Goal: Contribute content: Add original content to the website for others to see

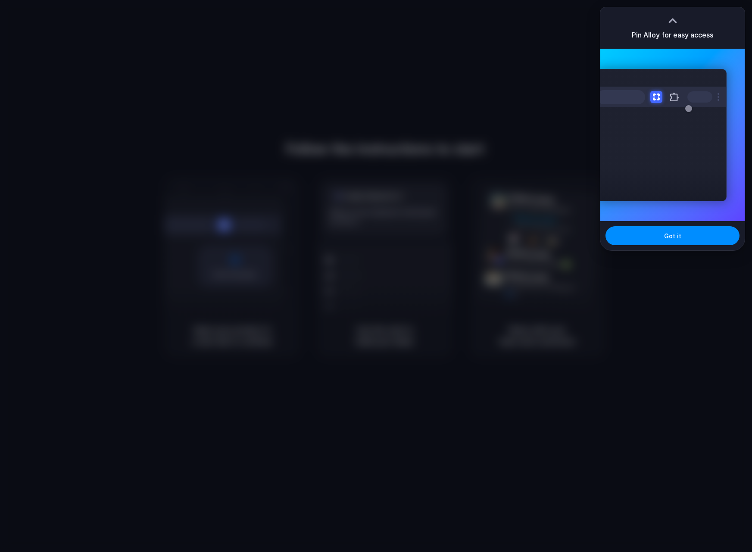
click at [514, 269] on div at bounding box center [376, 276] width 752 height 552
click at [670, 237] on span "Got it" at bounding box center [672, 235] width 17 height 9
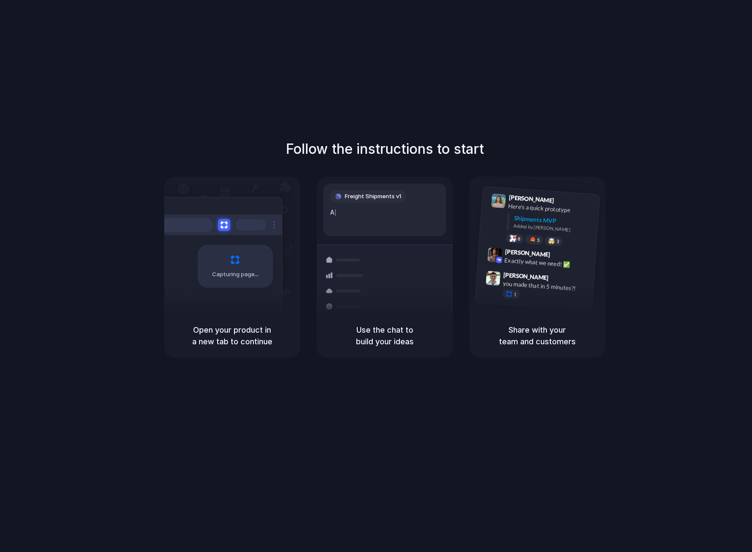
click at [357, 221] on div "Freight Shipments v1 A |" at bounding box center [384, 210] width 123 height 53
click at [392, 46] on div "Follow the instructions to start Capturing page Open your product in a new tab …" at bounding box center [384, 284] width 769 height 569
click at [370, 423] on div "Follow the instructions to start Capturing page Open your product in a new tab …" at bounding box center [384, 284] width 769 height 569
click at [421, 76] on div "Follow the instructions to start Capturing page Open your product in a new tab …" at bounding box center [384, 284] width 769 height 569
click at [397, 146] on h1 "Follow the instructions to start" at bounding box center [385, 149] width 198 height 21
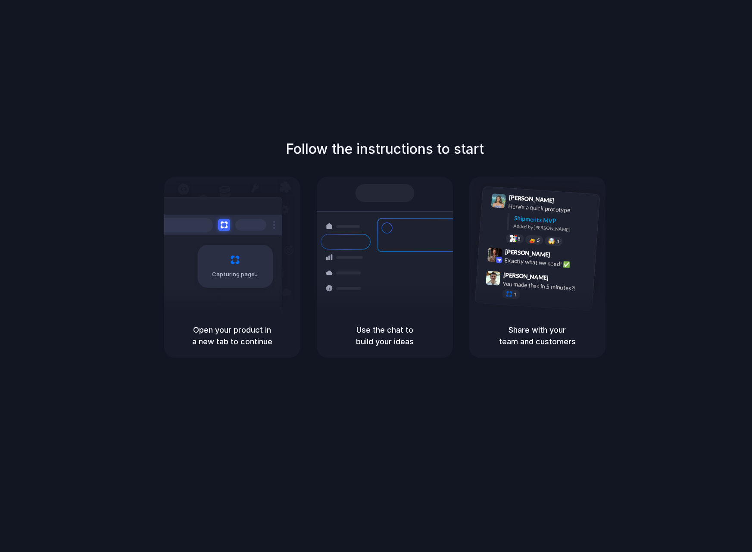
click at [278, 221] on div at bounding box center [217, 225] width 129 height 21
click at [209, 252] on div "Capturing page" at bounding box center [234, 266] width 75 height 43
drag, startPoint x: 227, startPoint y: 237, endPoint x: 361, endPoint y: 336, distance: 166.8
click at [277, 311] on div "Capturing page" at bounding box center [217, 263] width 130 height 132
drag, startPoint x: 378, startPoint y: 341, endPoint x: 546, endPoint y: 296, distance: 174.0
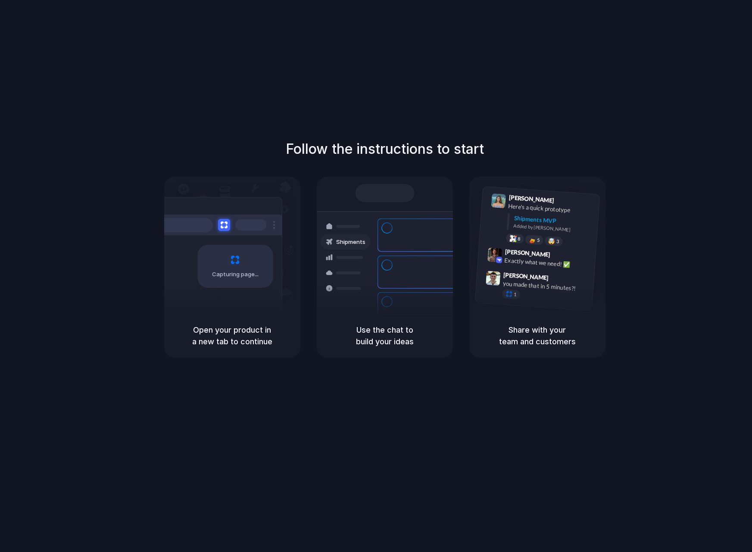
click at [437, 346] on h5 "Use the chat to build your ideas" at bounding box center [384, 335] width 115 height 23
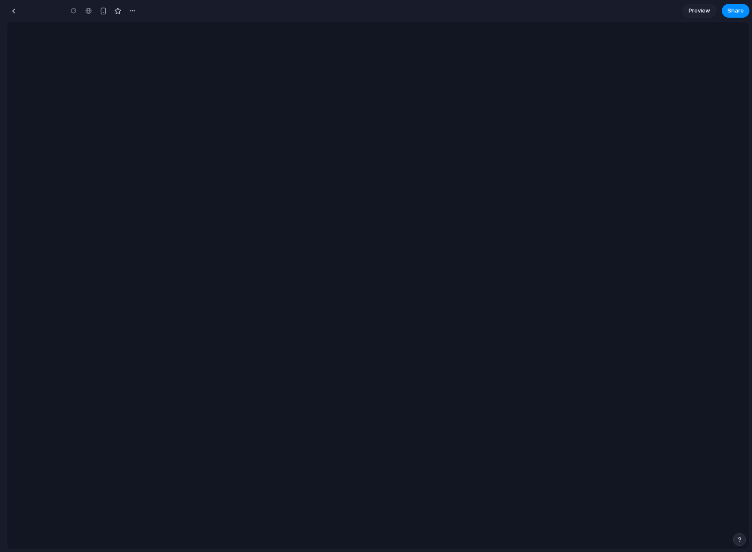
type input "**********"
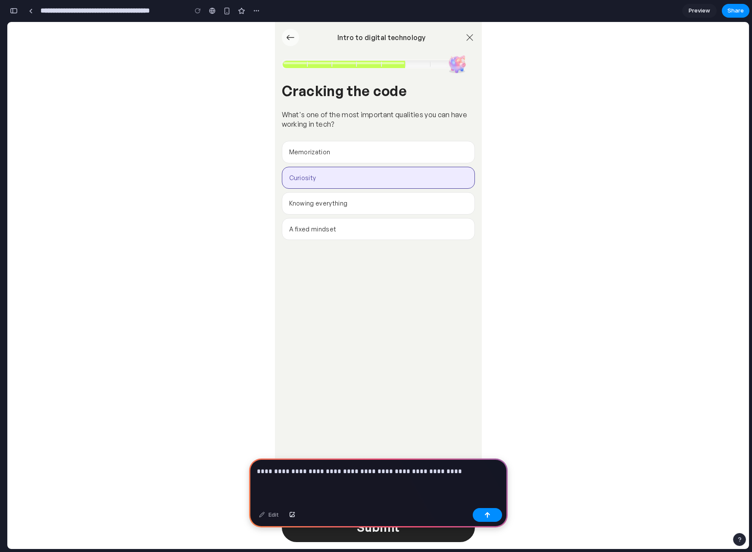
click at [464, 467] on p "**********" at bounding box center [377, 471] width 240 height 10
click at [488, 515] on div "button" at bounding box center [487, 515] width 6 height 6
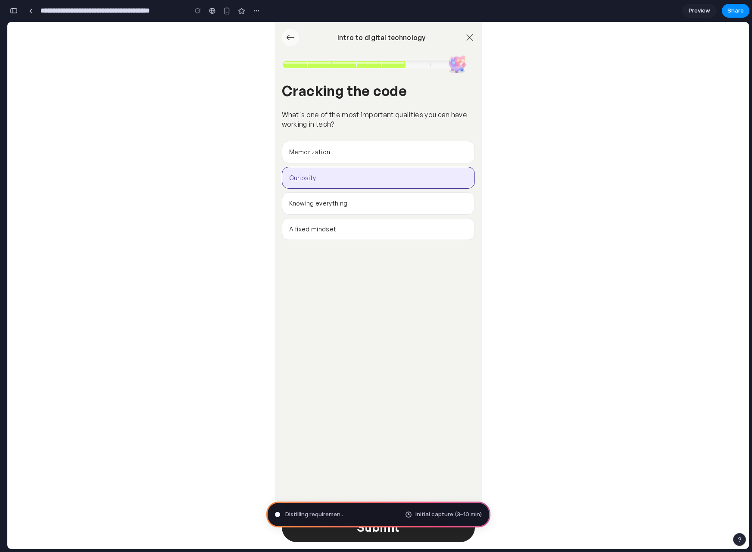
type input "**********"
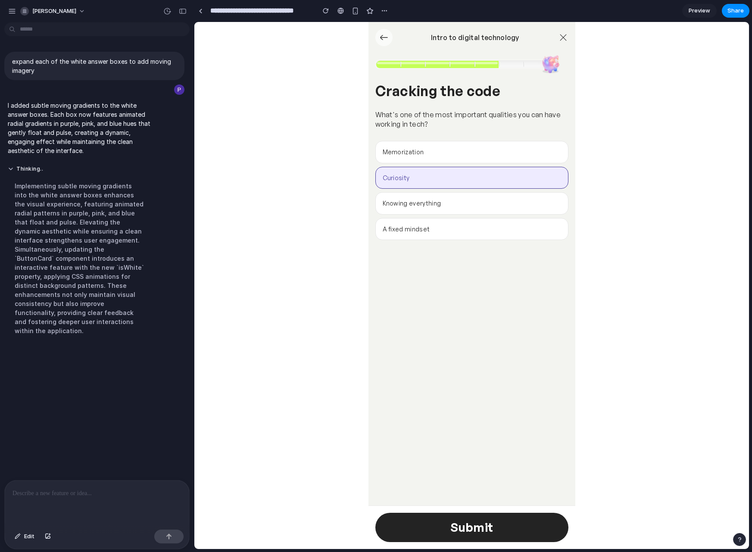
click at [451, 152] on button "Memorization" at bounding box center [471, 152] width 193 height 22
click at [448, 177] on button "Curiosity" at bounding box center [471, 178] width 193 height 22
click at [450, 206] on button "Knowing everything" at bounding box center [471, 203] width 193 height 22
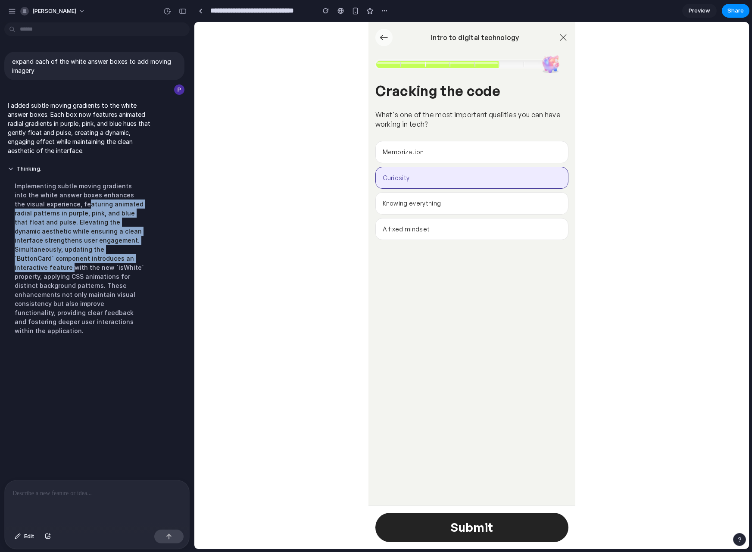
drag, startPoint x: 56, startPoint y: 205, endPoint x: 67, endPoint y: 262, distance: 57.5
click at [67, 262] on div "Implementing subtle moving gradients into the white answer boxes enhances the v…" at bounding box center [80, 258] width 144 height 164
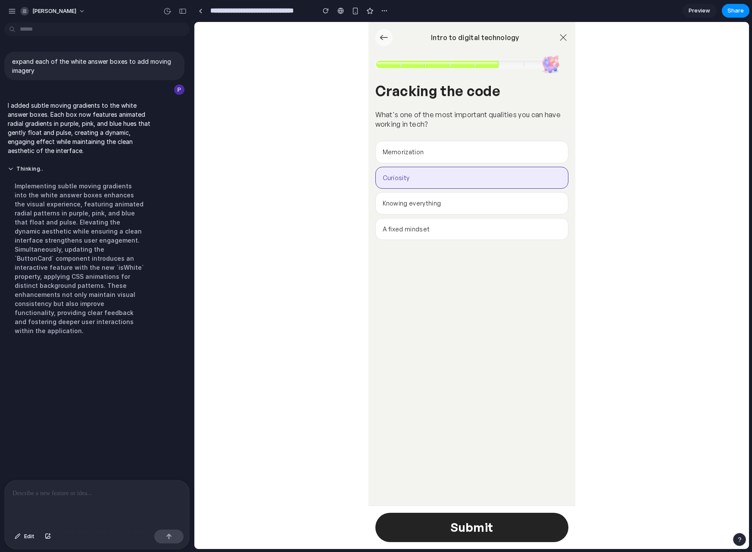
click at [75, 295] on div "Implementing subtle moving gradients into the white answer boxes enhances the v…" at bounding box center [80, 258] width 144 height 164
click at [24, 168] on button "Thinking ..." at bounding box center [80, 168] width 144 height 7
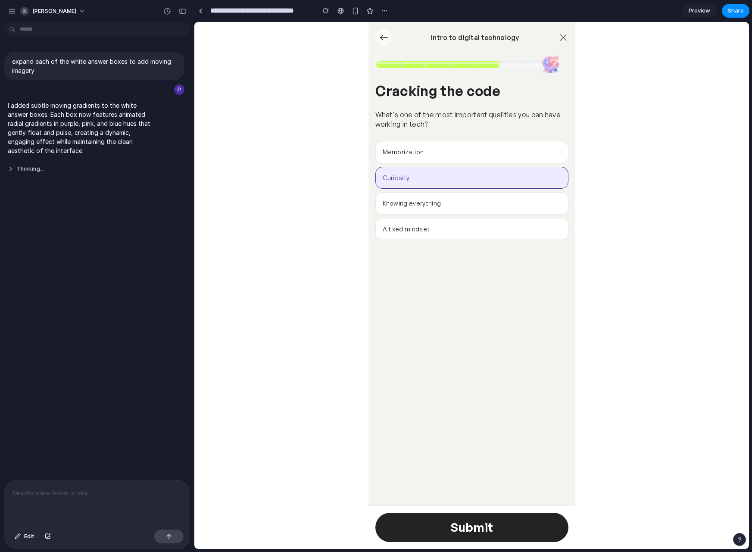
click at [9, 169] on button "Thinking .." at bounding box center [80, 168] width 144 height 7
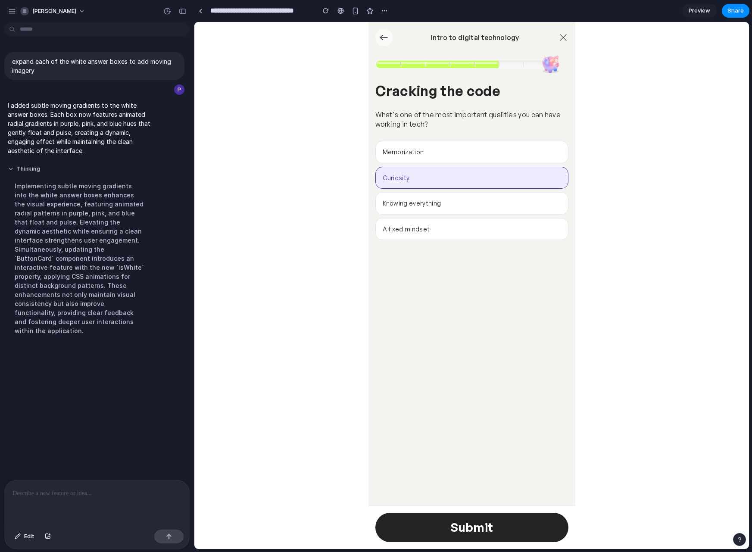
click at [9, 169] on button "Thinking" at bounding box center [80, 168] width 144 height 7
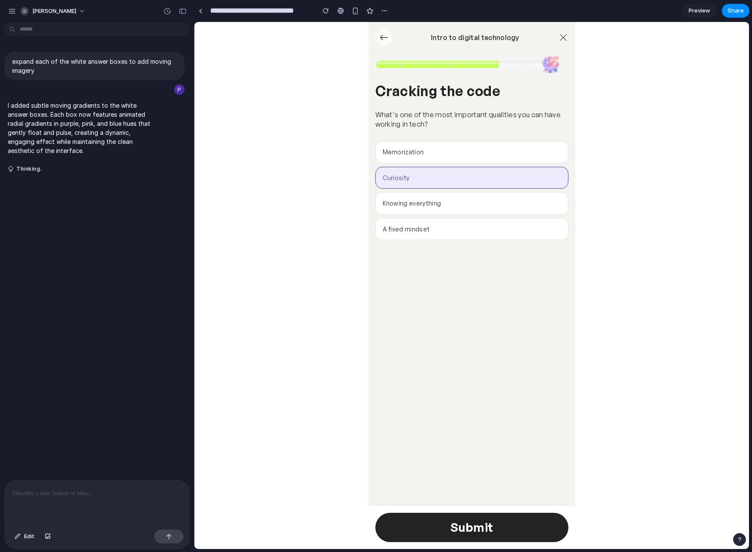
click at [34, 121] on p "I added subtle moving gradients to the white answer boxes. Each box now feature…" at bounding box center [80, 128] width 144 height 54
click at [65, 146] on p "I added subtle moving gradients to the white answer boxes. Each box now feature…" at bounding box center [80, 128] width 144 height 54
drag, startPoint x: 61, startPoint y: 114, endPoint x: 62, endPoint y: 108, distance: 6.0
click at [61, 112] on p "I added subtle moving gradients to the white answer boxes. Each box now feature…" at bounding box center [80, 128] width 144 height 54
drag, startPoint x: 64, startPoint y: 71, endPoint x: 69, endPoint y: 67, distance: 6.4
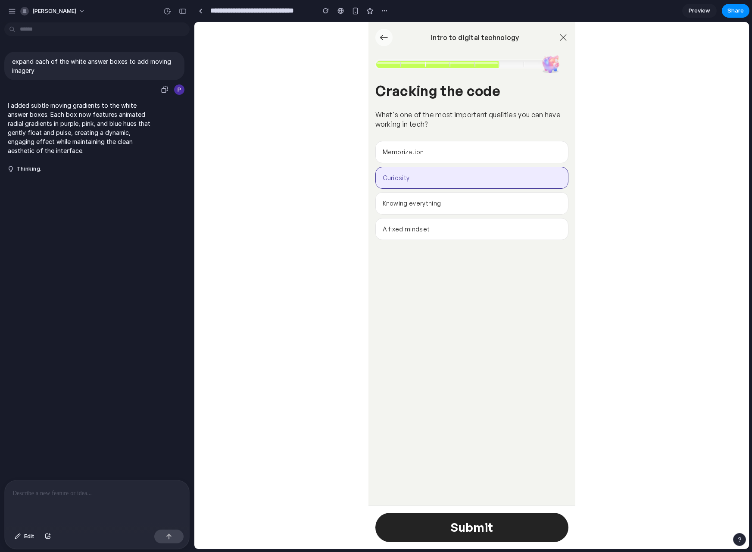
click at [65, 71] on p "expand each of the white answer boxes to add moving imagery" at bounding box center [94, 66] width 165 height 18
drag, startPoint x: 71, startPoint y: 64, endPoint x: 75, endPoint y: 69, distance: 6.7
click at [72, 65] on p "expand each of the white answer boxes to add moving imagery" at bounding box center [94, 66] width 165 height 18
click at [447, 85] on h3 "Cracking the code" at bounding box center [471, 90] width 193 height 17
click at [431, 102] on div "Cracking the code What's one of the most important qualities you can have worki…" at bounding box center [471, 162] width 193 height 161
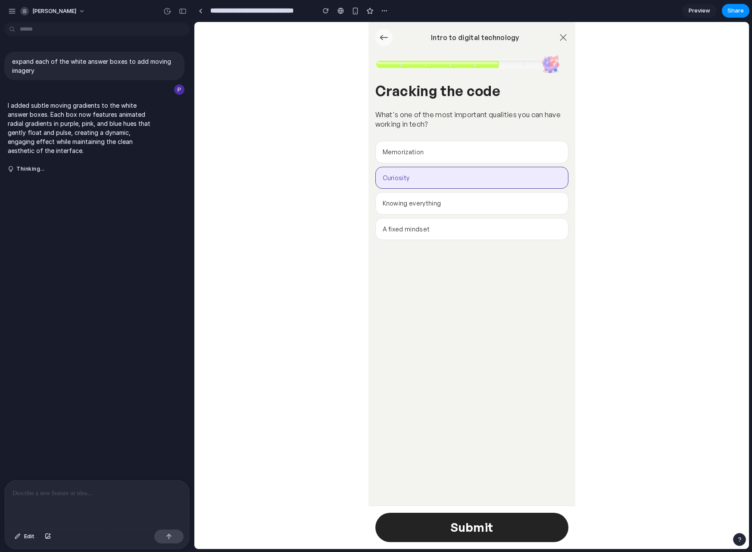
drag, startPoint x: 442, startPoint y: 151, endPoint x: 442, endPoint y: 167, distance: 15.5
click at [452, 184] on div "Memorization Curiosity Knowing everything A fixed mindset" at bounding box center [471, 190] width 193 height 99
click at [439, 154] on button "Memorization" at bounding box center [471, 152] width 193 height 22
click at [439, 173] on button "Curiosity" at bounding box center [471, 178] width 193 height 22
click at [442, 210] on button "Knowing everything" at bounding box center [471, 203] width 193 height 22
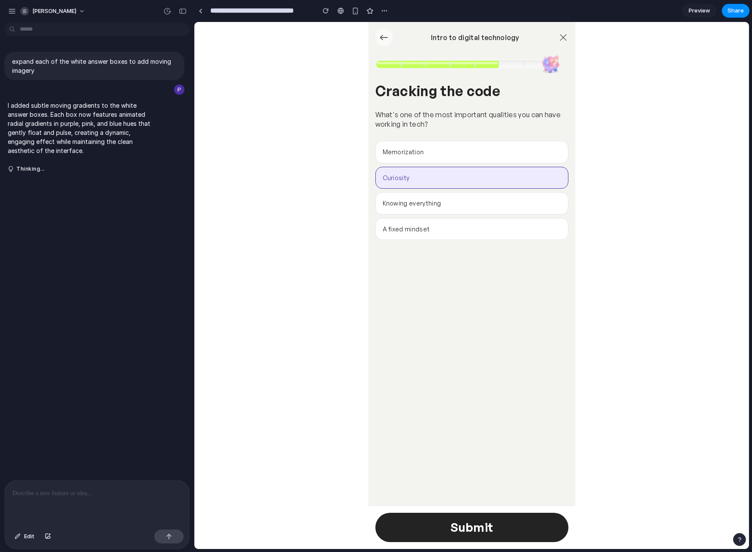
click at [442, 235] on button "A fixed mindset" at bounding box center [471, 229] width 193 height 22
click at [479, 530] on span "Submit" at bounding box center [471, 527] width 43 height 15
click at [21, 167] on button "Thinking .." at bounding box center [80, 168] width 144 height 7
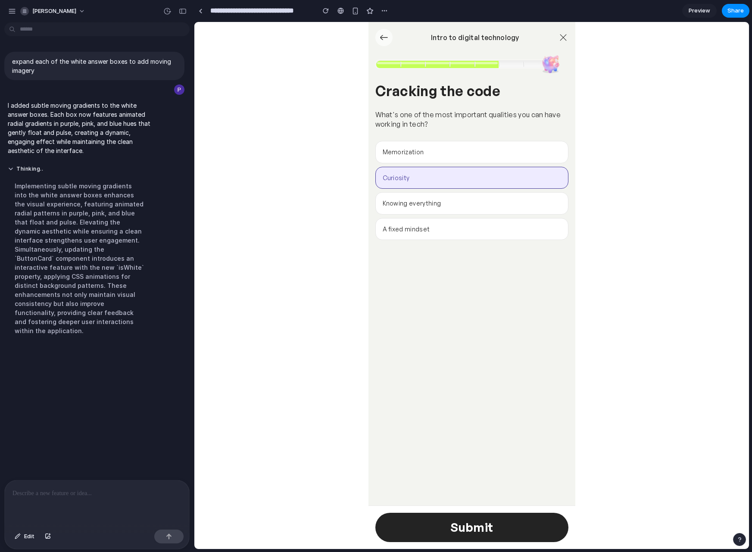
click at [57, 494] on p at bounding box center [96, 493] width 169 height 10
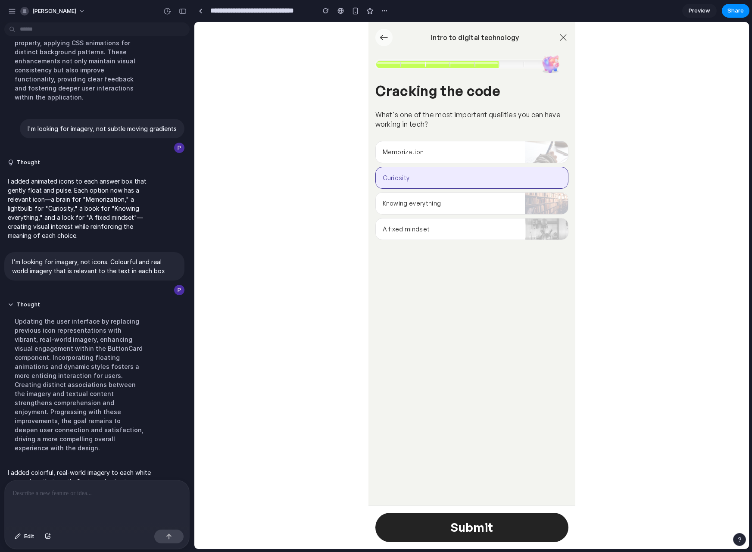
scroll to position [279, 0]
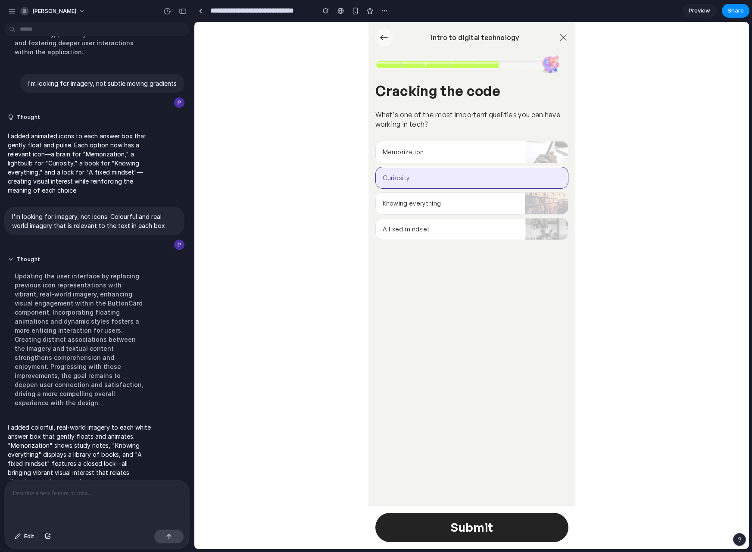
click at [535, 204] on button "Knowing everything" at bounding box center [471, 203] width 193 height 22
click at [537, 234] on button "A fixed mindset" at bounding box center [471, 229] width 193 height 22
click at [69, 491] on p at bounding box center [94, 493] width 165 height 10
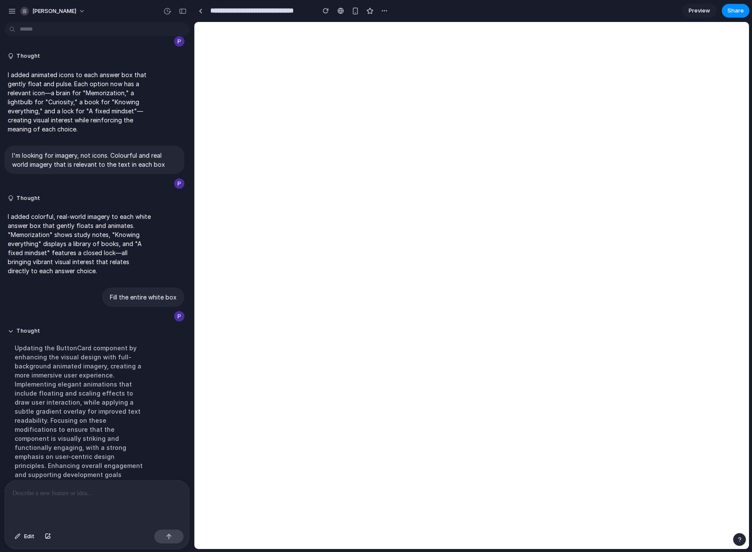
scroll to position [421, 0]
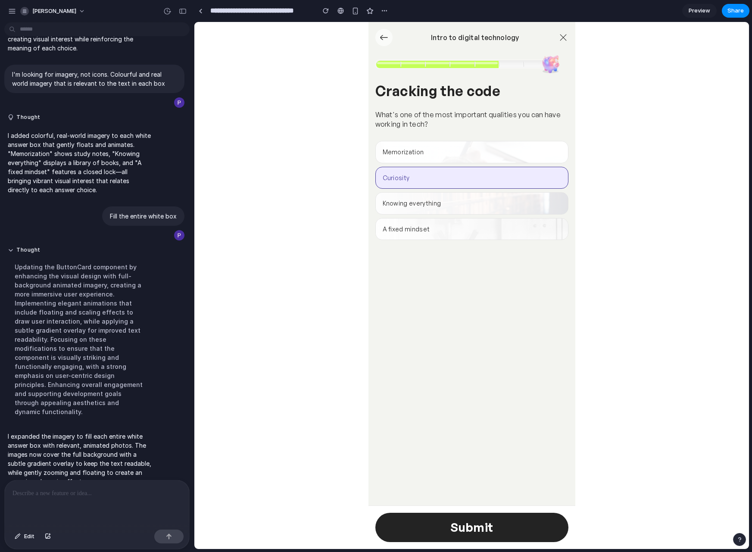
click at [476, 162] on button "Memorization" at bounding box center [471, 152] width 193 height 22
click at [483, 149] on button "Memorization" at bounding box center [471, 152] width 193 height 22
click at [506, 210] on button "Knowing everything" at bounding box center [471, 203] width 193 height 22
click at [506, 231] on button "A fixed mindset" at bounding box center [471, 229] width 193 height 22
click at [82, 491] on p at bounding box center [94, 493] width 165 height 10
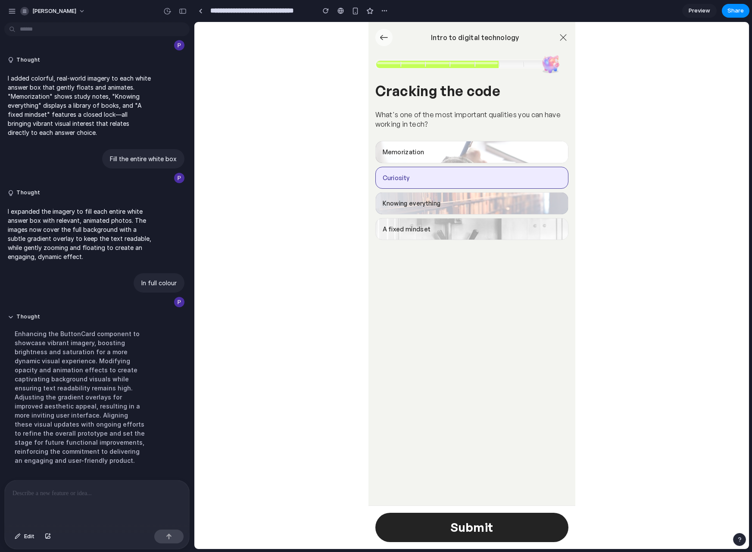
scroll to position [536, 0]
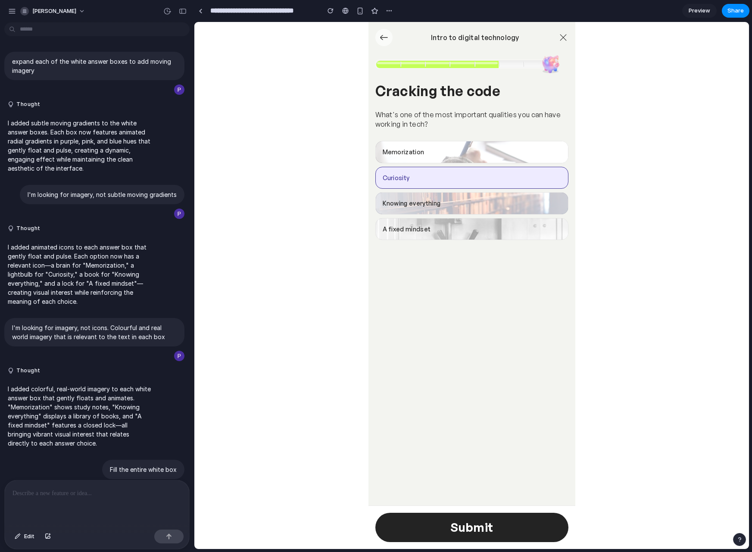
scroll to position [228, 0]
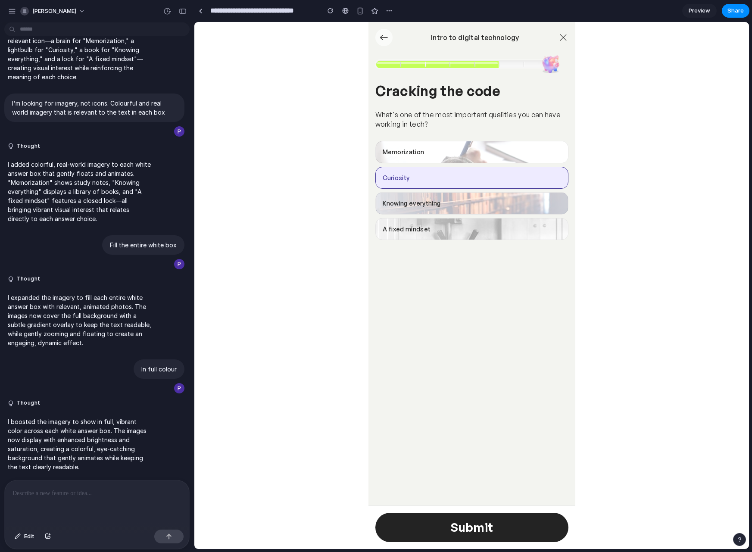
click at [498, 157] on button "Memorization" at bounding box center [471, 152] width 193 height 22
click at [497, 184] on button "Curiosity" at bounding box center [471, 178] width 193 height 22
click at [497, 202] on button "Knowing everything" at bounding box center [471, 203] width 193 height 22
click at [503, 235] on button "A fixed mindset" at bounding box center [471, 229] width 193 height 22
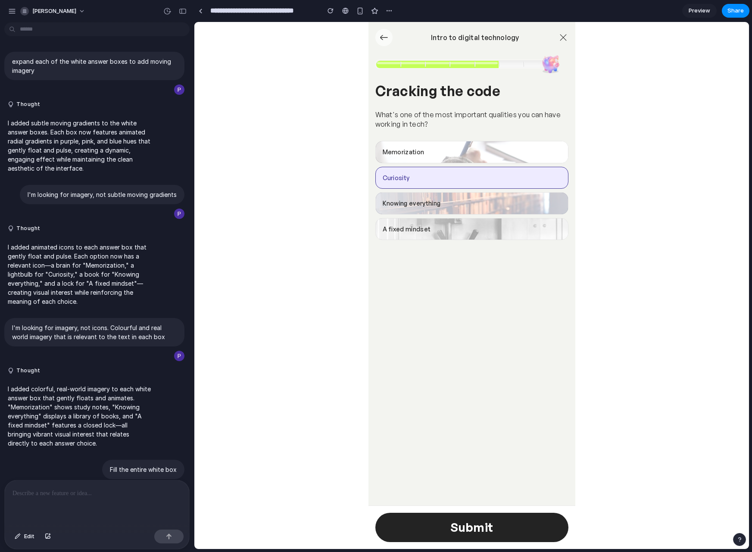
click at [698, 11] on span "Preview" at bounding box center [699, 10] width 22 height 9
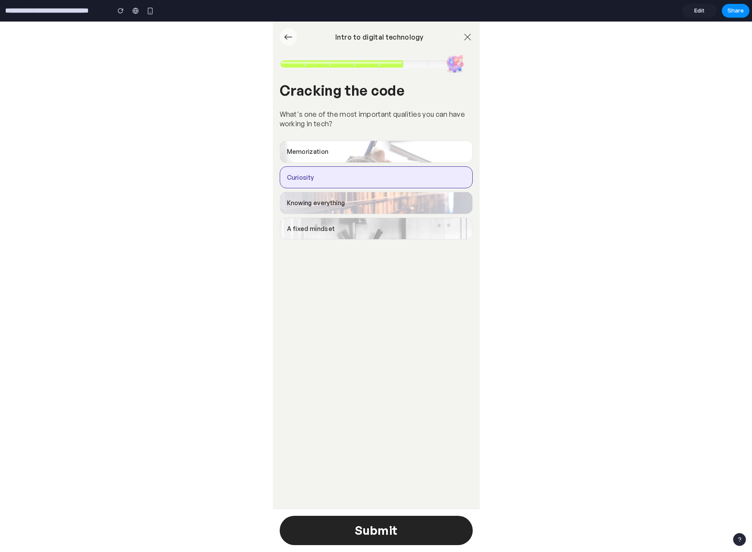
click at [397, 200] on button "Knowing everything" at bounding box center [376, 203] width 193 height 22
click at [397, 151] on button "Memorization" at bounding box center [376, 151] width 193 height 22
click at [385, 532] on span "Submit" at bounding box center [376, 530] width 43 height 15
click at [697, 11] on span "Edit" at bounding box center [699, 10] width 10 height 9
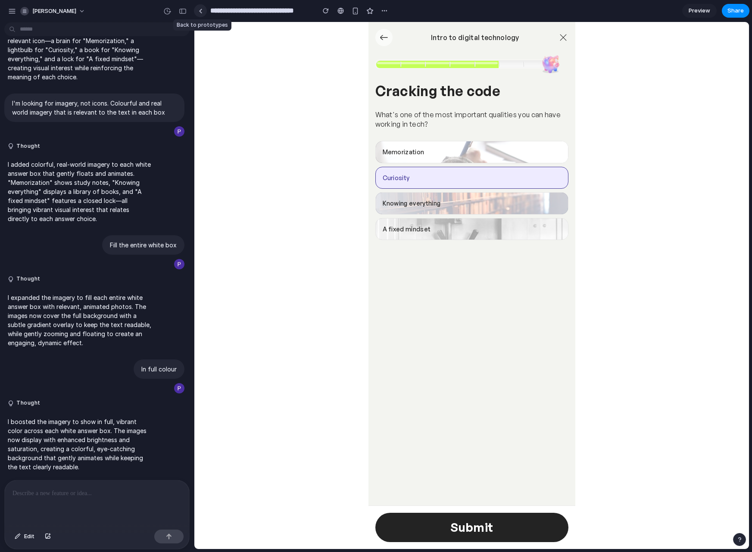
click at [199, 11] on div at bounding box center [201, 11] width 4 height 5
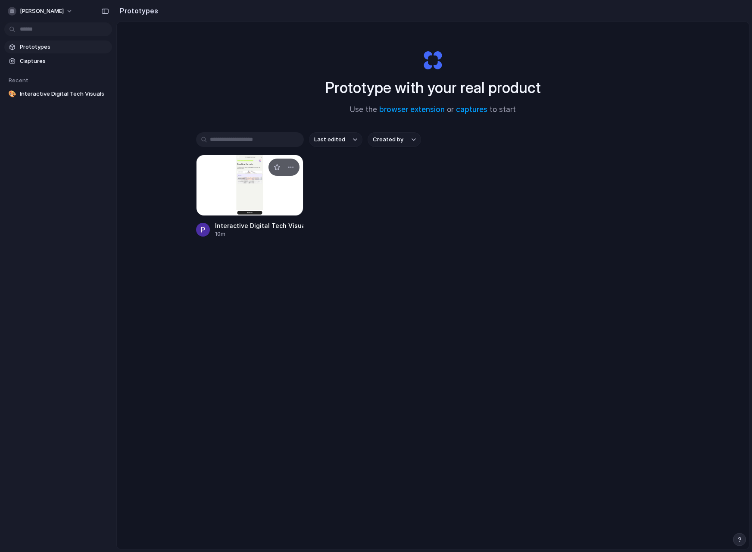
click at [253, 191] on div at bounding box center [250, 185] width 108 height 61
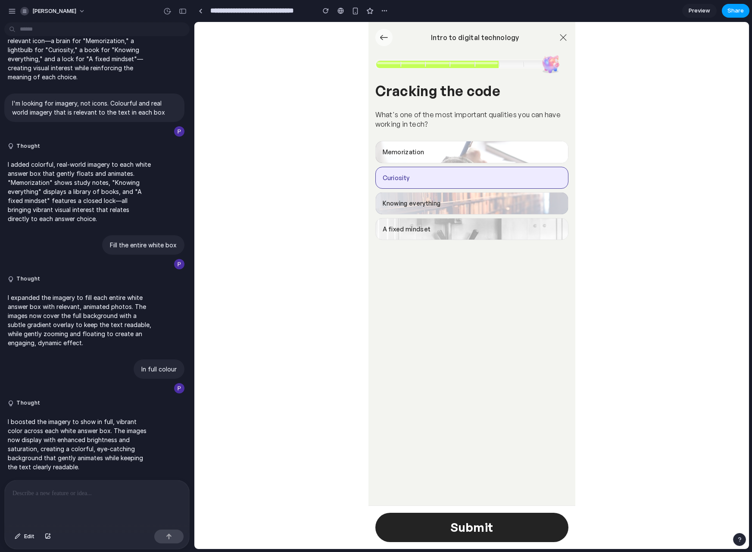
click at [734, 8] on span "Share" at bounding box center [735, 10] width 16 height 9
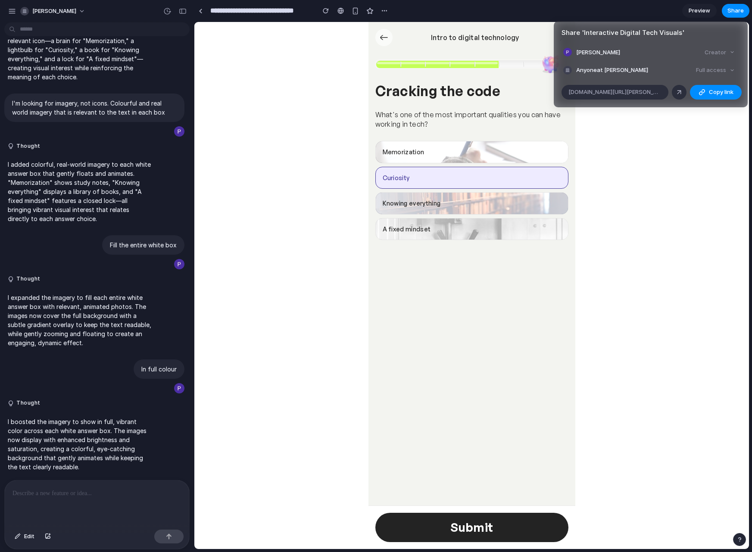
click at [719, 71] on div "Full access" at bounding box center [715, 70] width 46 height 12
click at [611, 71] on span "Anyone at [PERSON_NAME]" at bounding box center [612, 70] width 72 height 9
click at [255, 86] on div "Share ' Interactive Digital Tech Visuals ' [PERSON_NAME] Creator Anyone at [PER…" at bounding box center [376, 276] width 752 height 552
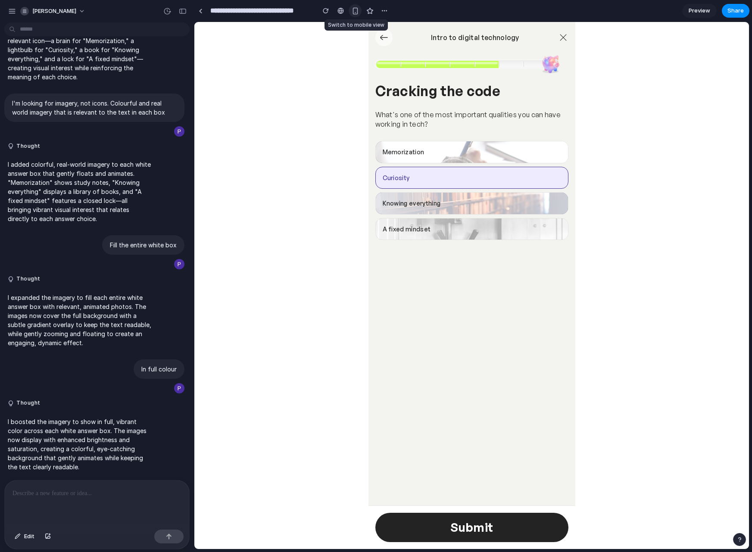
click at [355, 11] on div "button" at bounding box center [355, 10] width 7 height 7
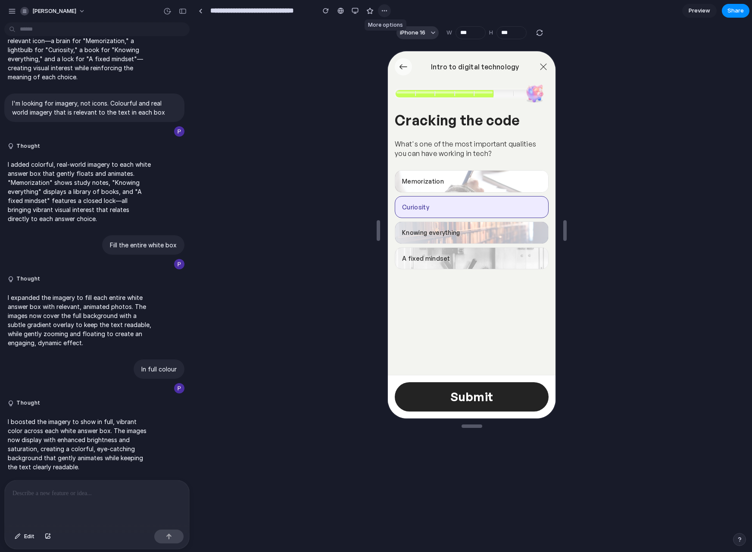
click at [386, 10] on div "button" at bounding box center [384, 10] width 7 height 7
click at [386, 10] on div "Duplicate Delete" at bounding box center [376, 276] width 752 height 552
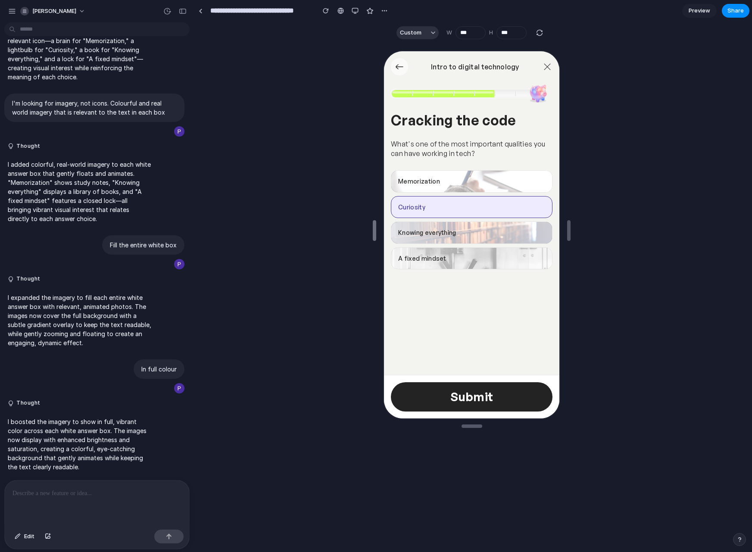
type input "***"
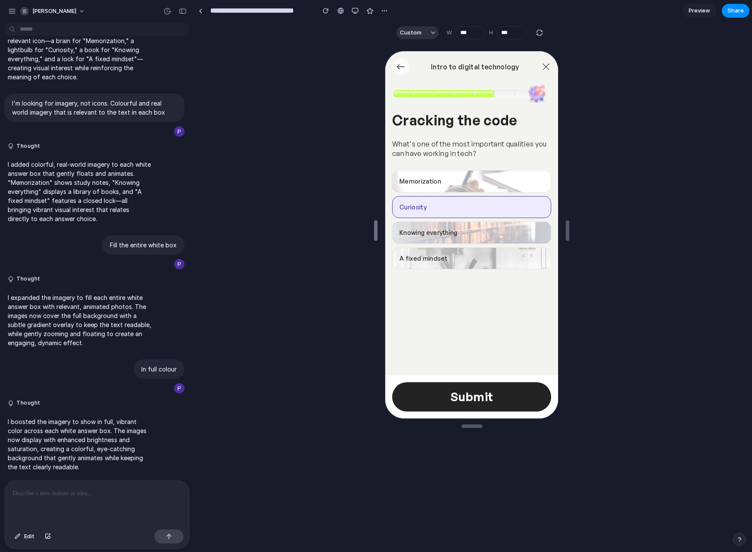
drag, startPoint x: 379, startPoint y: 237, endPoint x: 377, endPoint y: 244, distance: 7.4
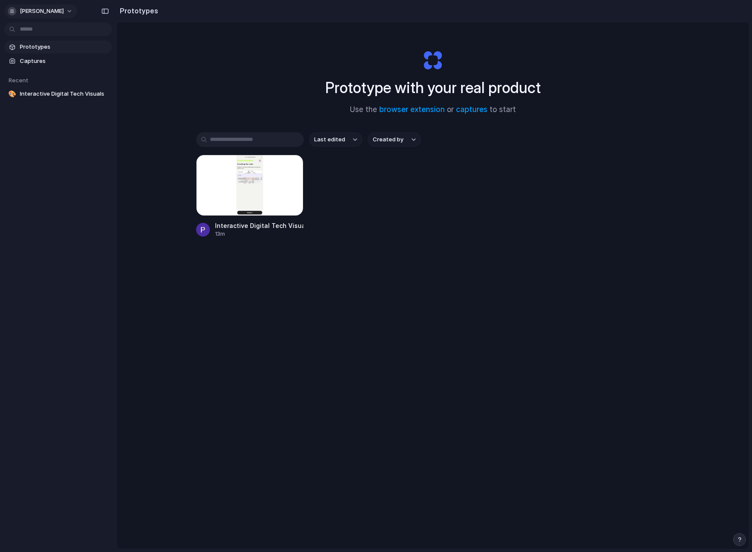
click at [44, 13] on span "[PERSON_NAME]" at bounding box center [42, 11] width 44 height 9
click at [40, 11] on div "Settings Invite members Change theme Sign out" at bounding box center [376, 276] width 752 height 552
